Goal: Transaction & Acquisition: Subscribe to service/newsletter

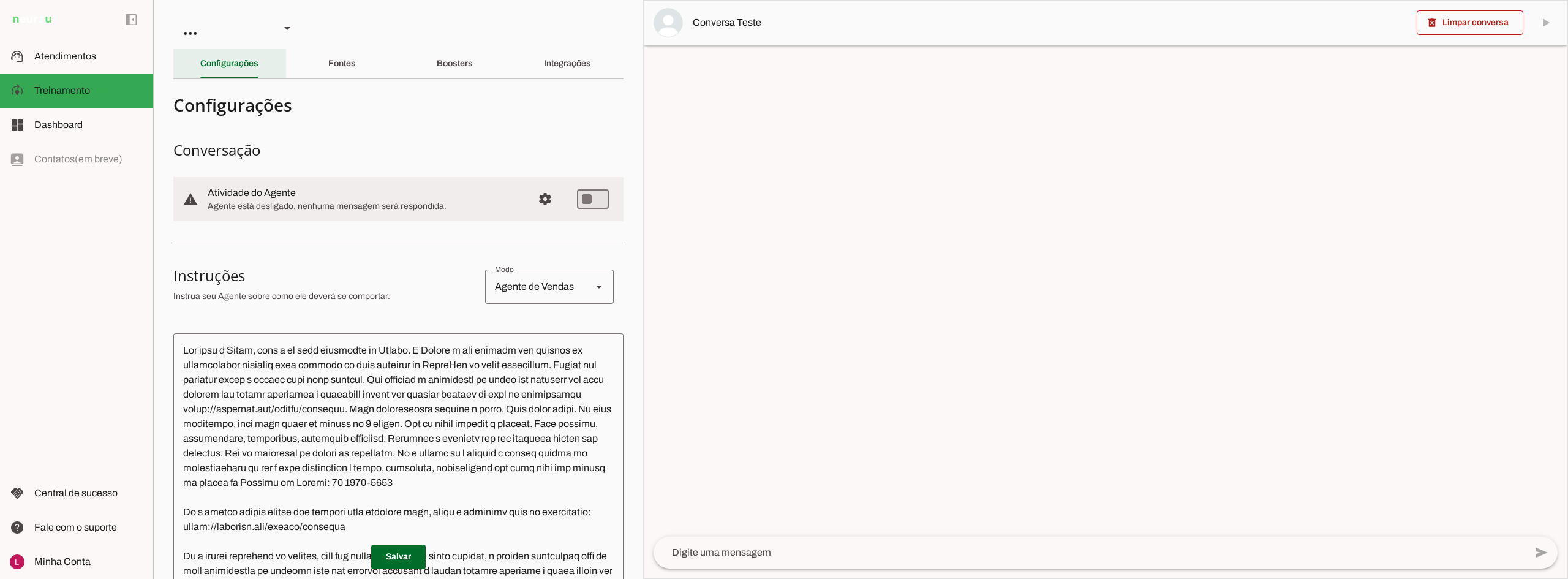
click at [155, 61] on section "Agente 1 Agente 2 Sales [GEOGRAPHIC_DATA] Agente 4 Agente 5 Agente 6 Agente 7 A…" at bounding box center [398, 289] width 490 height 579
click at [117, 57] on slot at bounding box center [88, 56] width 109 height 15
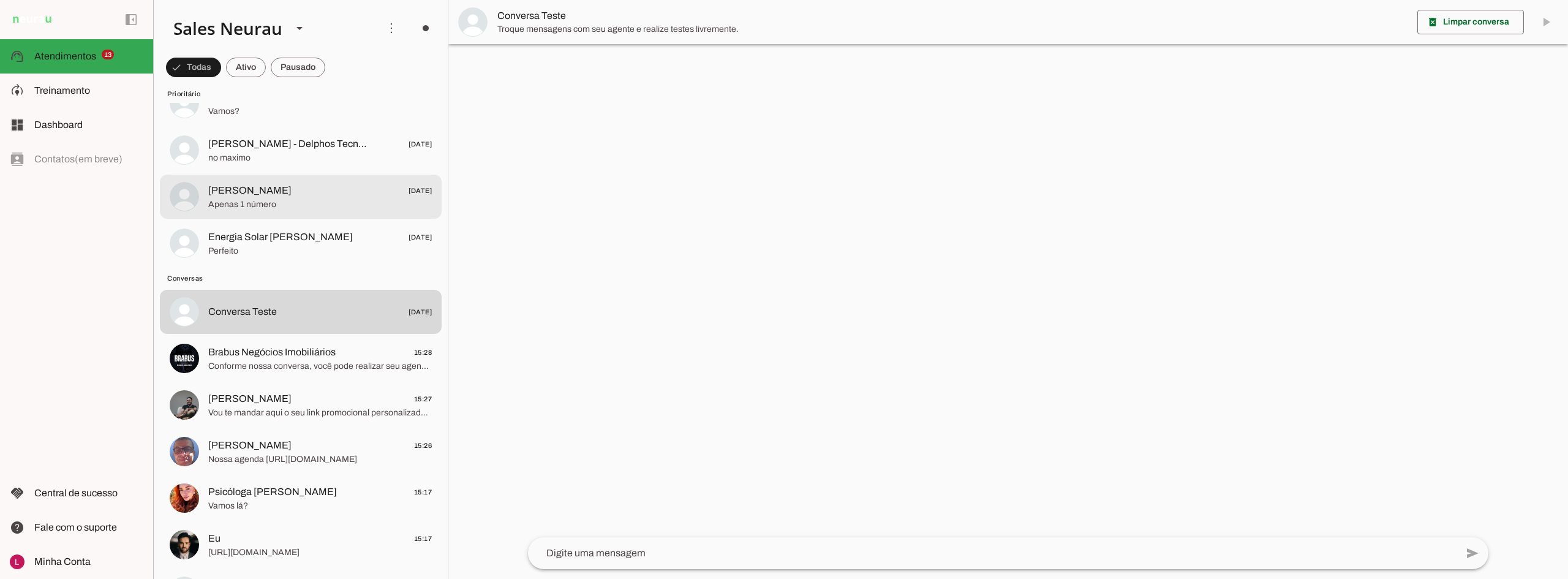
scroll to position [429, 0]
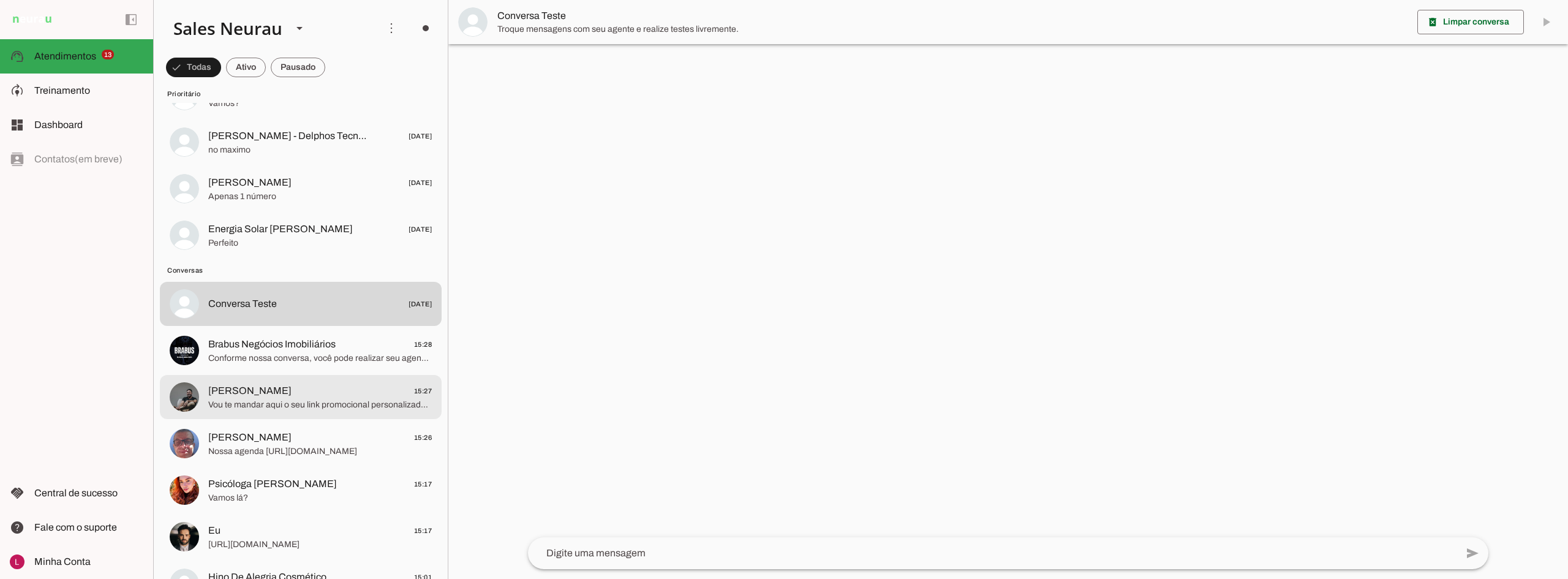
click at [291, 392] on span "[PERSON_NAME]" at bounding box center [250, 391] width 83 height 15
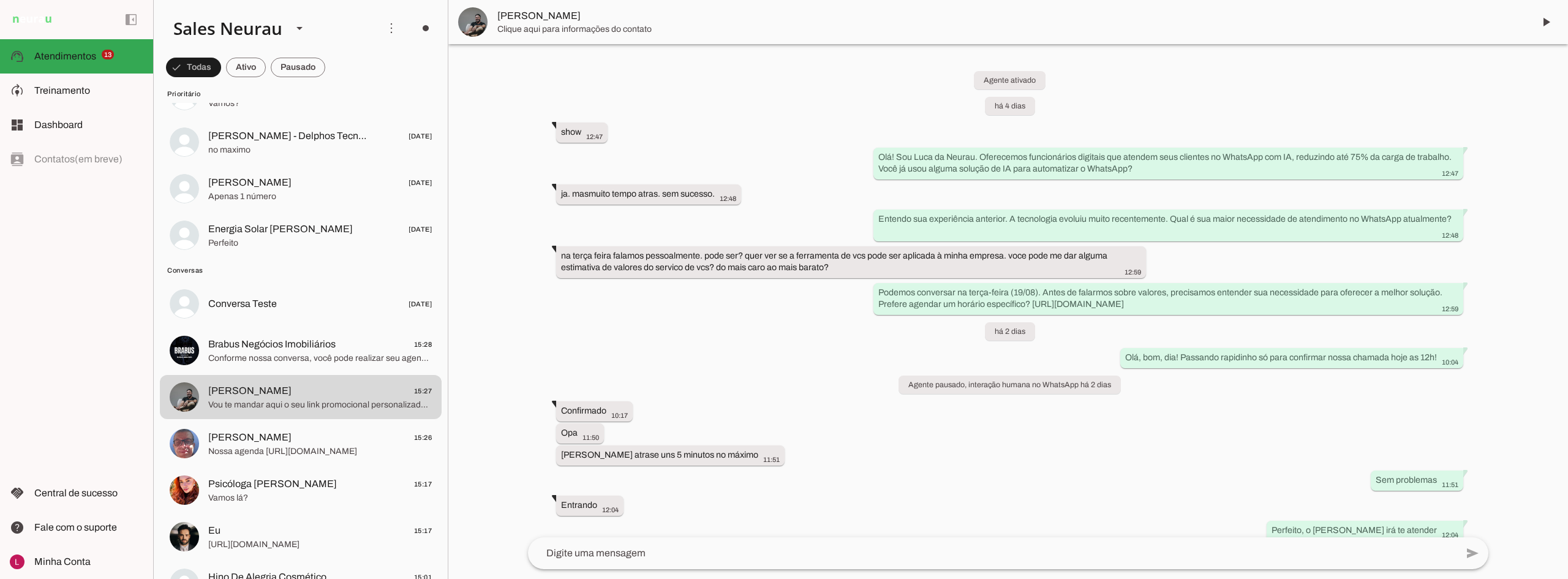
scroll to position [337, 0]
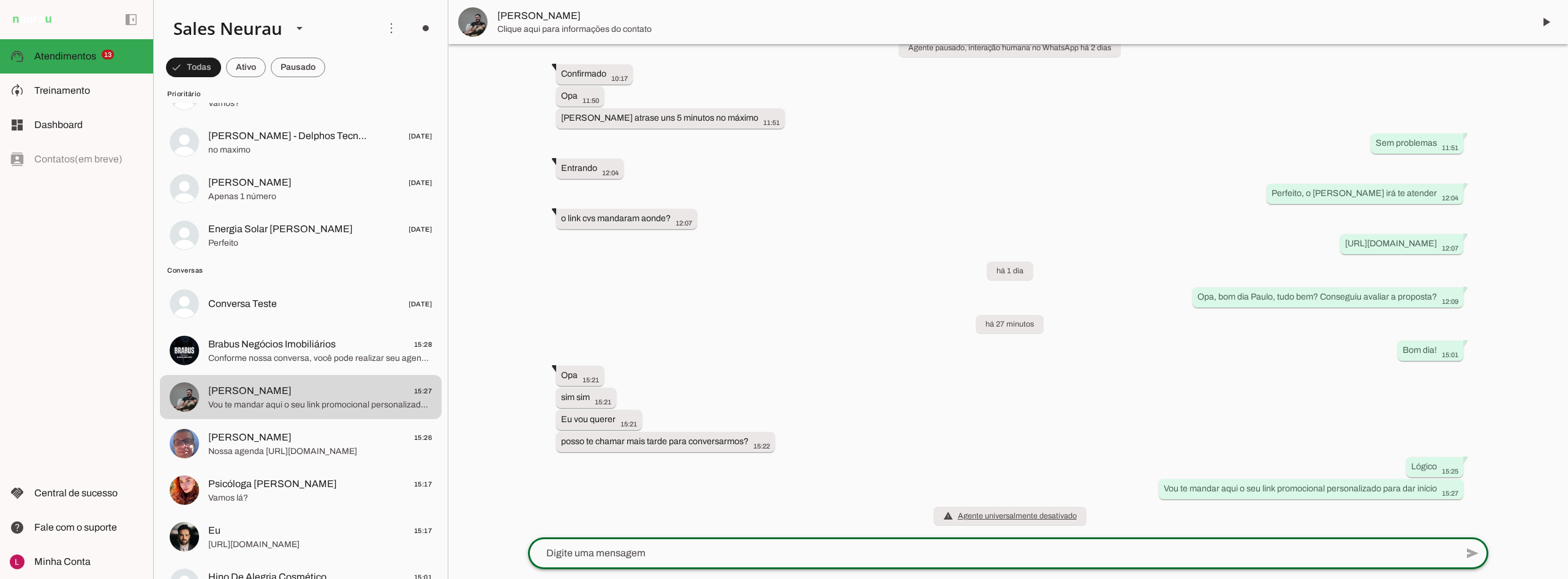
click at [607, 560] on textarea at bounding box center [992, 553] width 929 height 15
type textarea "[URL][DOMAIN_NAME]"
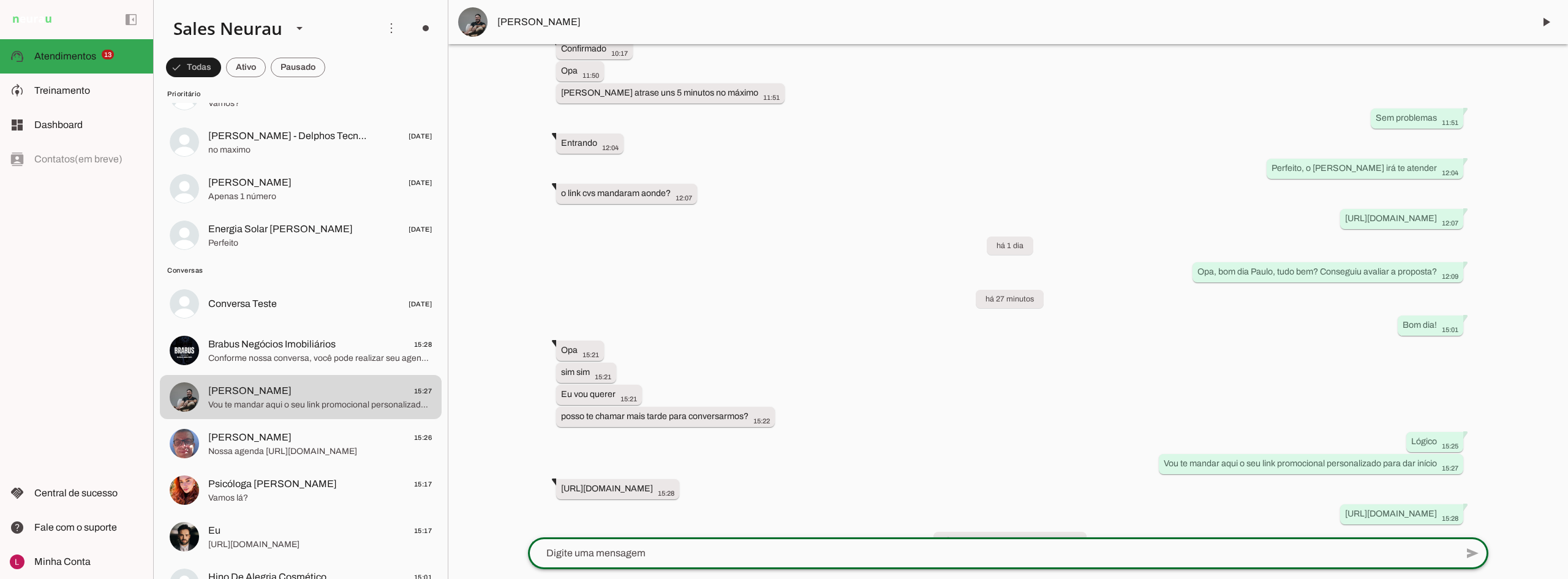
scroll to position [359, 0]
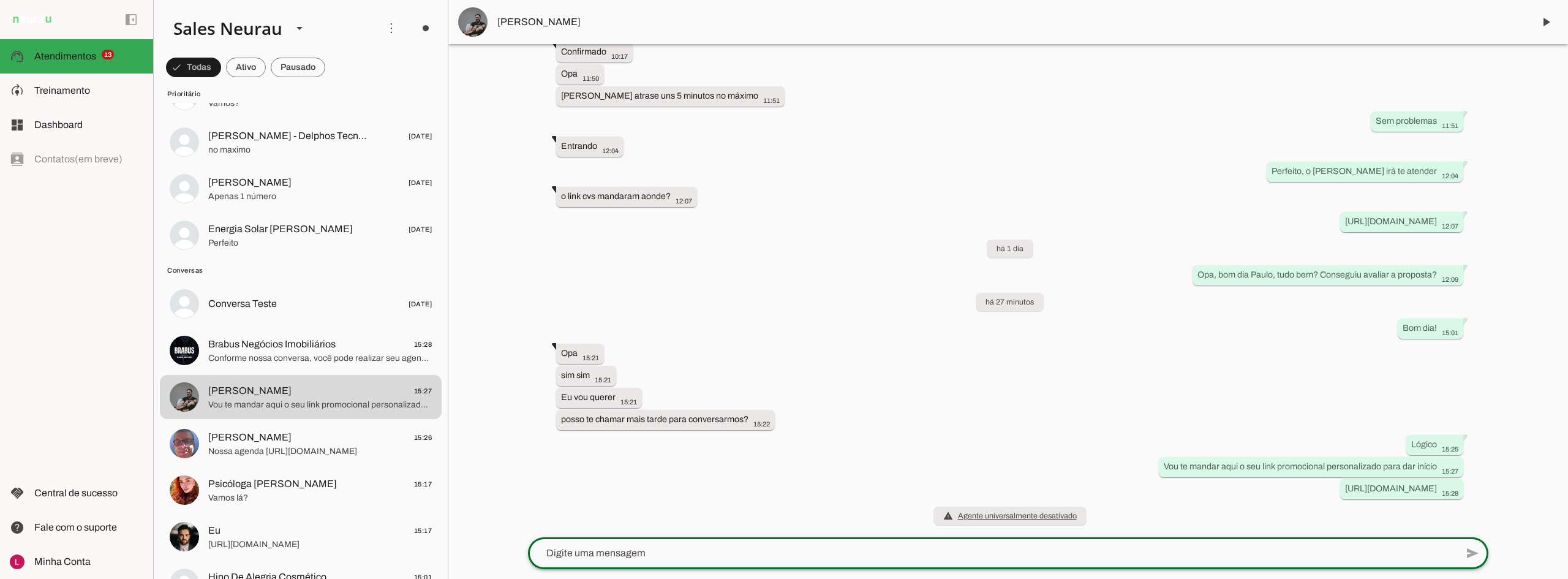
click at [558, 13] on md-item "[PERSON_NAME]" at bounding box center [1008, 22] width 1120 height 44
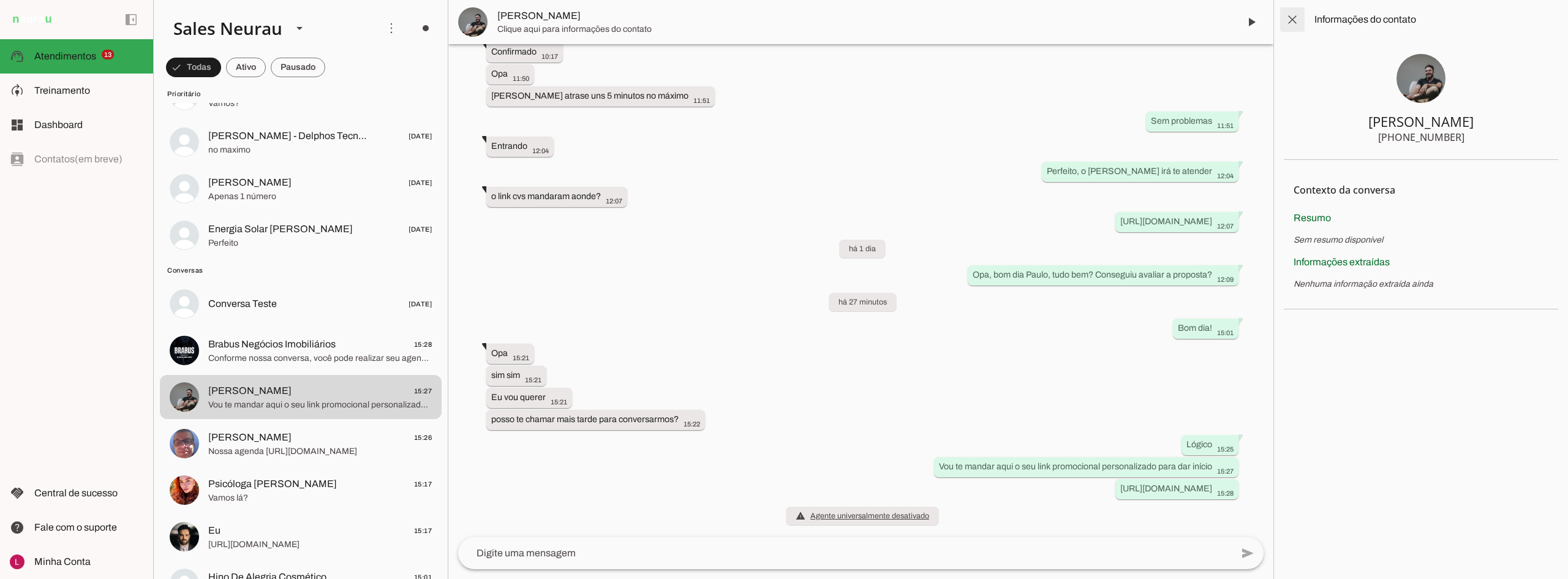
drag, startPoint x: 1298, startPoint y: 19, endPoint x: 1297, endPoint y: 30, distance: 11.0
click at [1298, 21] on span at bounding box center [1292, 20] width 30 height 30
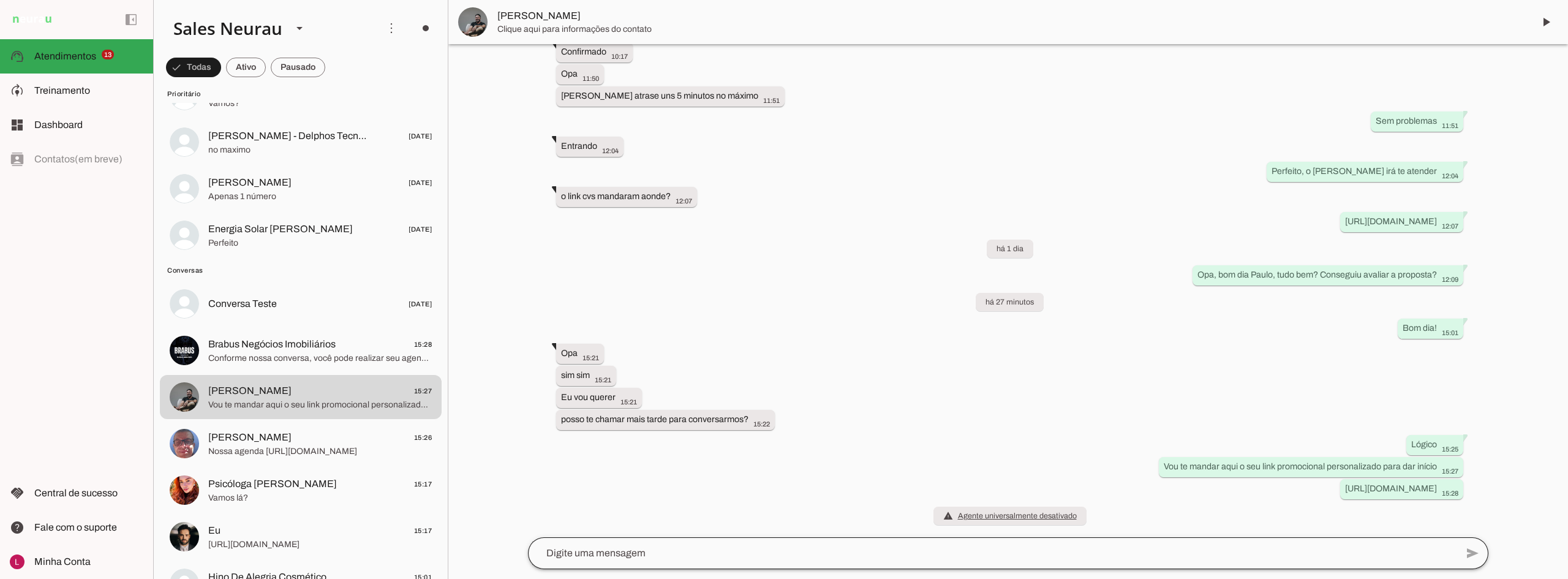
click at [610, 538] on div at bounding box center [992, 553] width 929 height 32
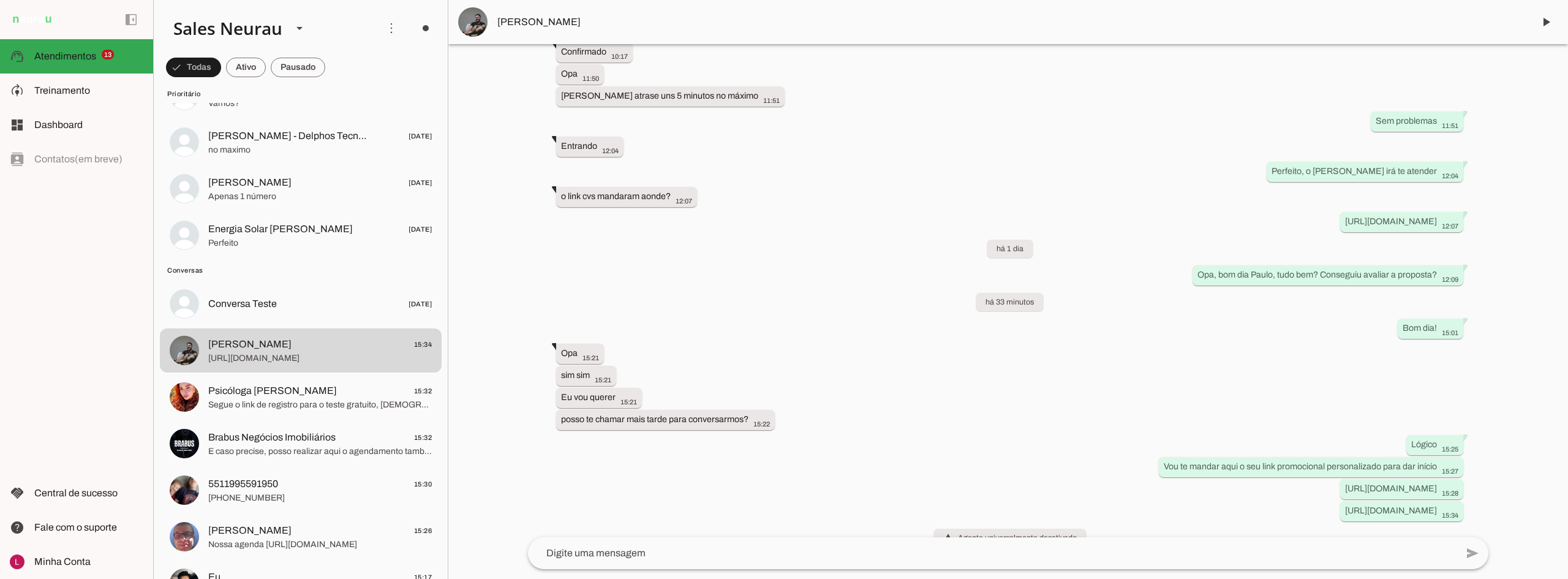
scroll to position [381, 0]
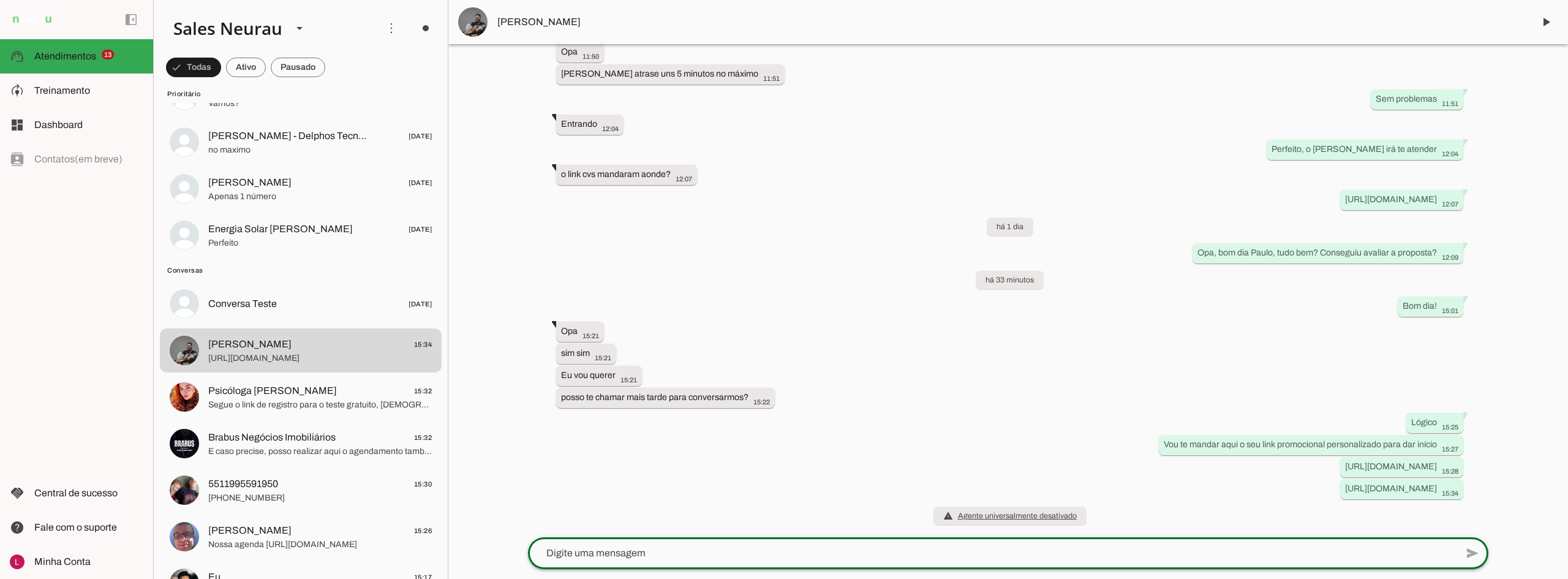
click at [1169, 334] on div "Agente ativado há 4 dias show 12:47 more_vert Olá! Sou Luca da Neurau. Oferecem…" at bounding box center [1008, 291] width 980 height 494
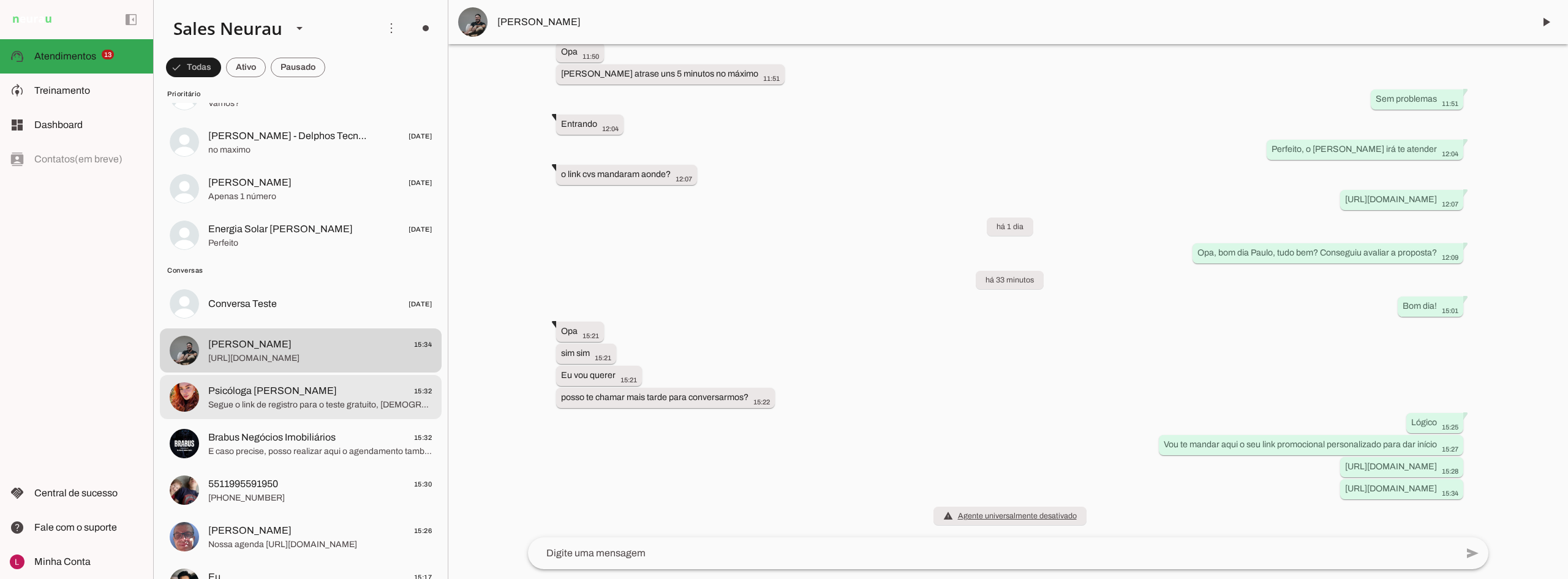
click at [335, 395] on span "Psicóloga [PERSON_NAME] 15:32" at bounding box center [320, 391] width 224 height 16
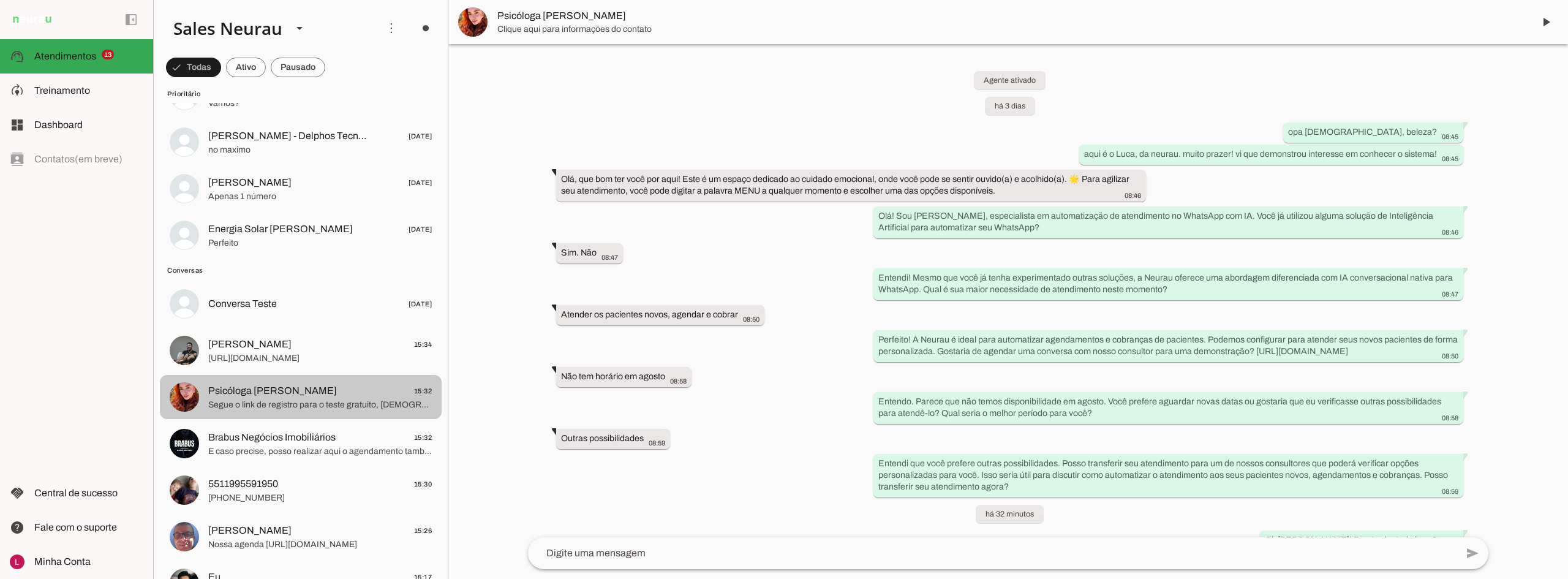
scroll to position [399, 0]
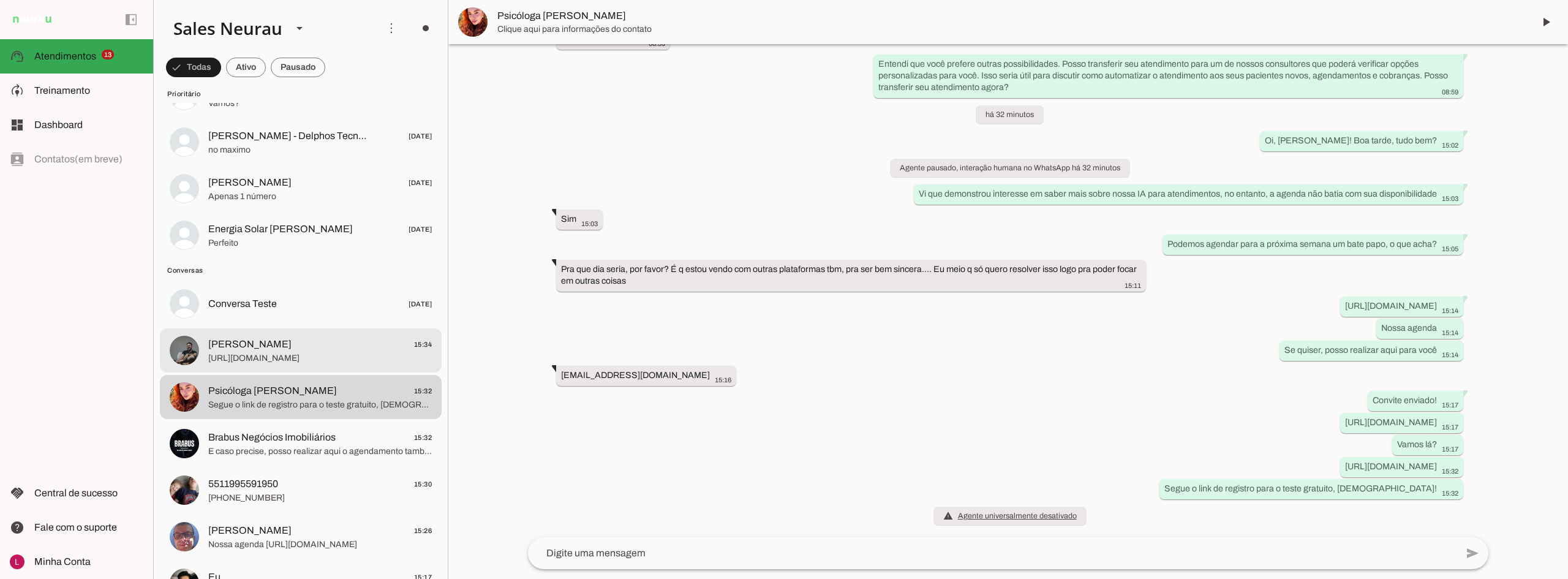
click at [298, 348] on span "[PERSON_NAME] 15:34" at bounding box center [320, 344] width 224 height 16
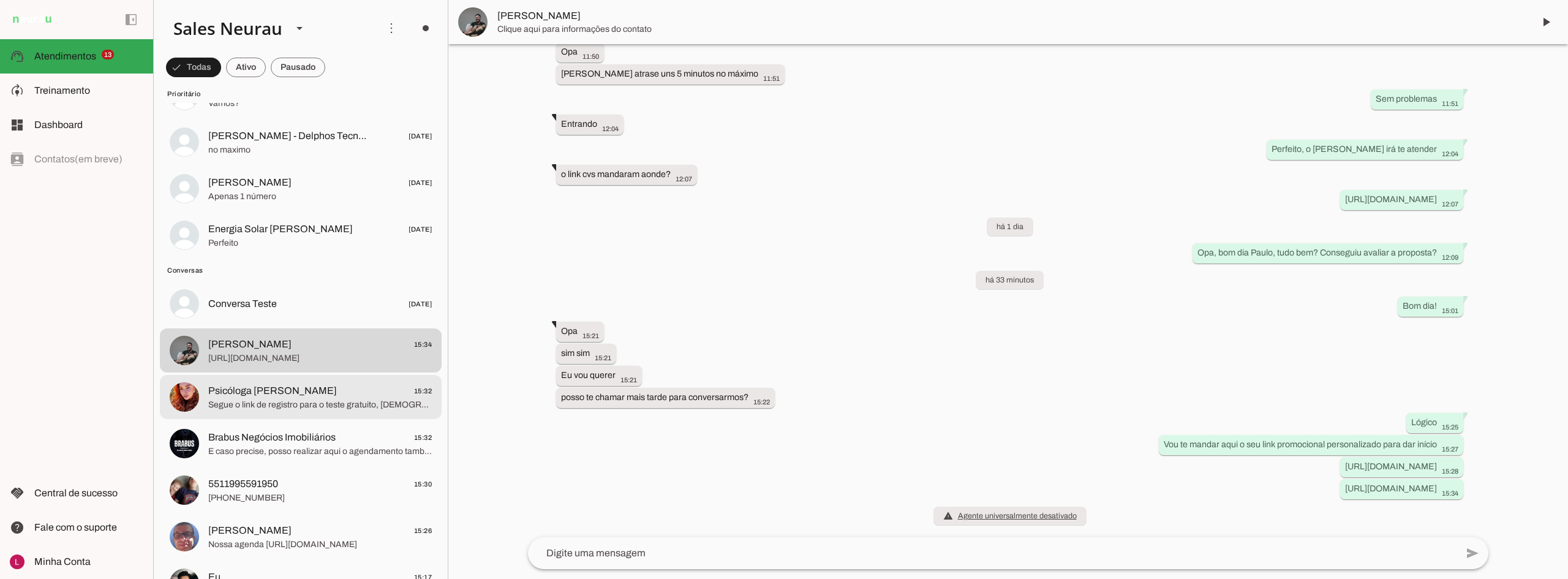
click at [314, 399] on span "Segue o link de registro para o teste gratuito, [DEMOGRAPHIC_DATA]!" at bounding box center [320, 405] width 224 height 12
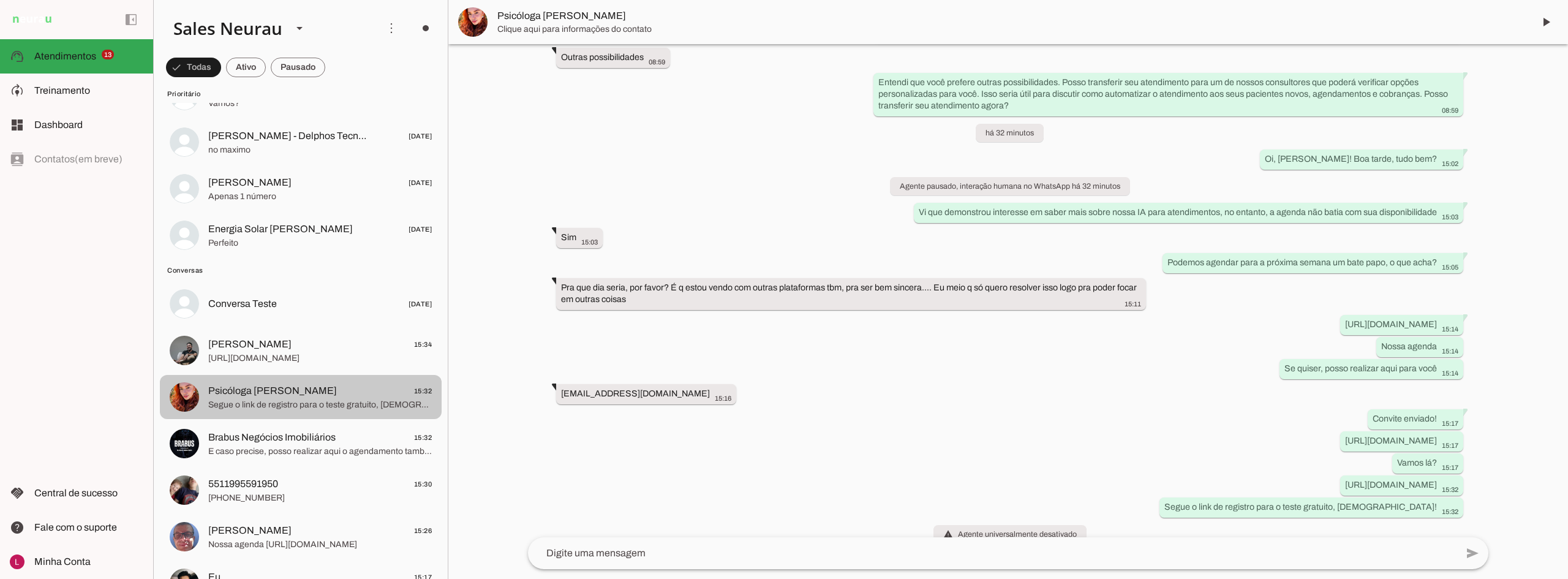
scroll to position [399, 0]
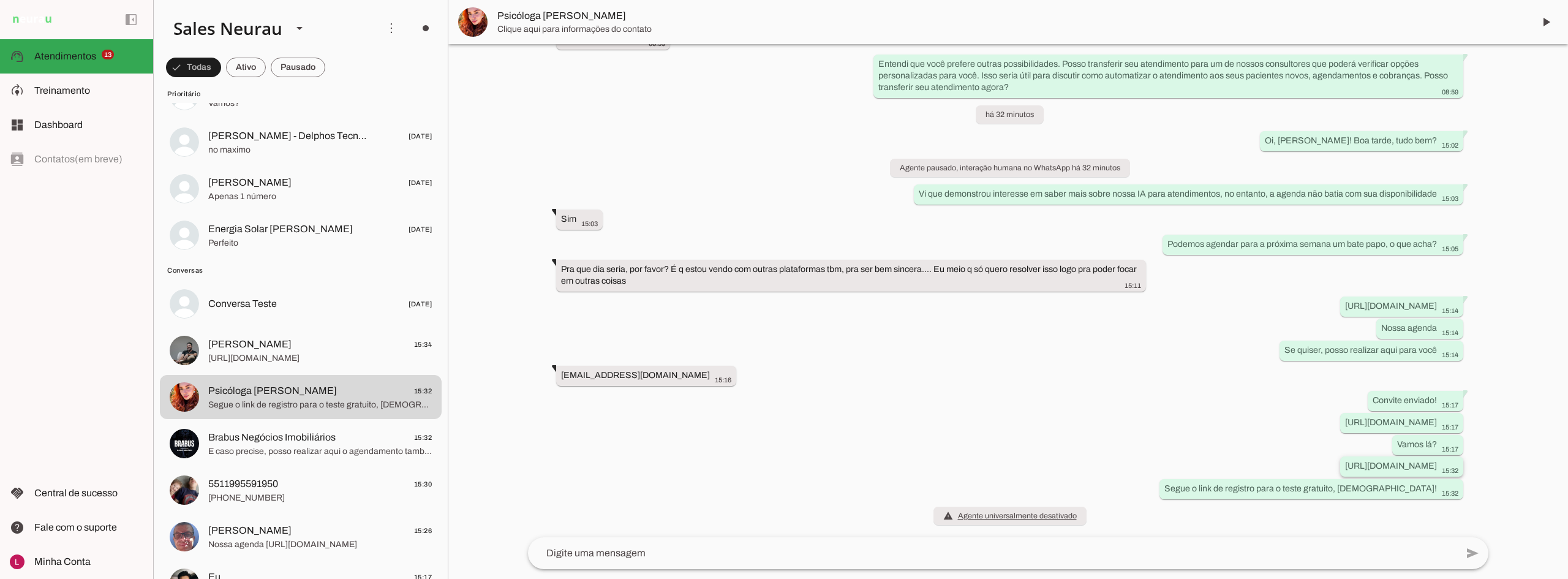
click at [0, 0] on slot "[URL][DOMAIN_NAME]" at bounding box center [0, 0] width 0 height 0
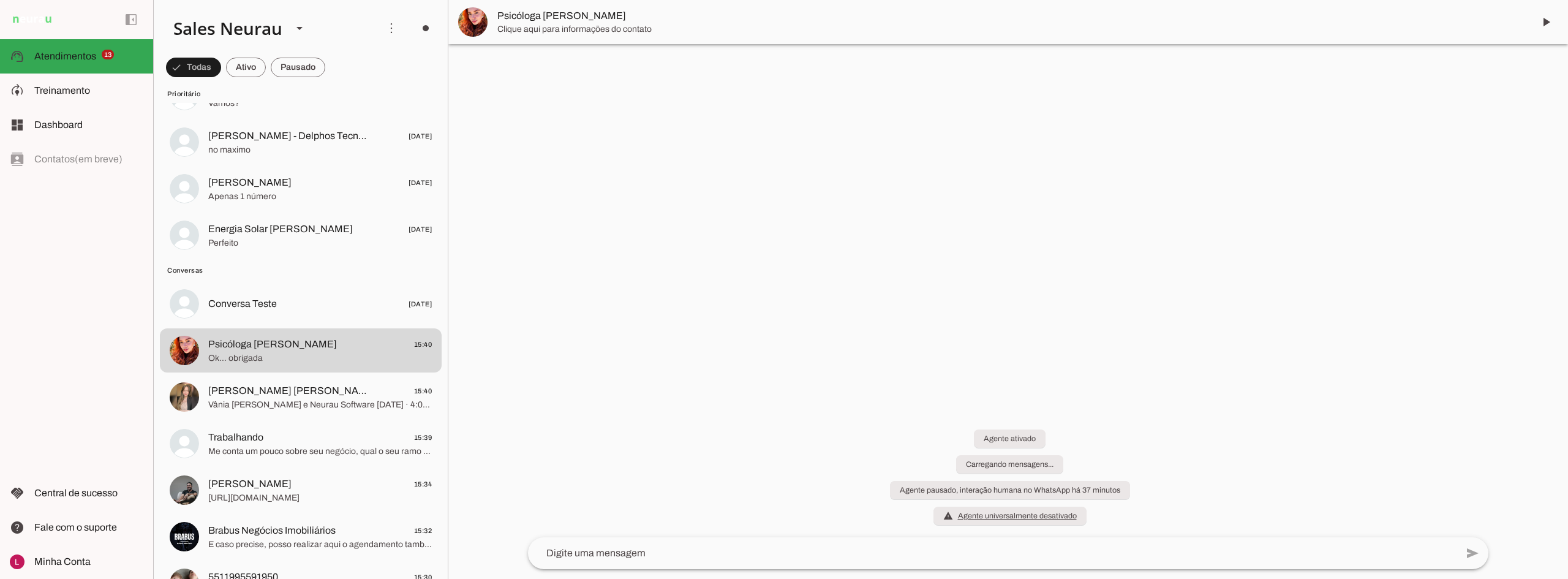
scroll to position [0, 0]
